Goal: Information Seeking & Learning: Learn about a topic

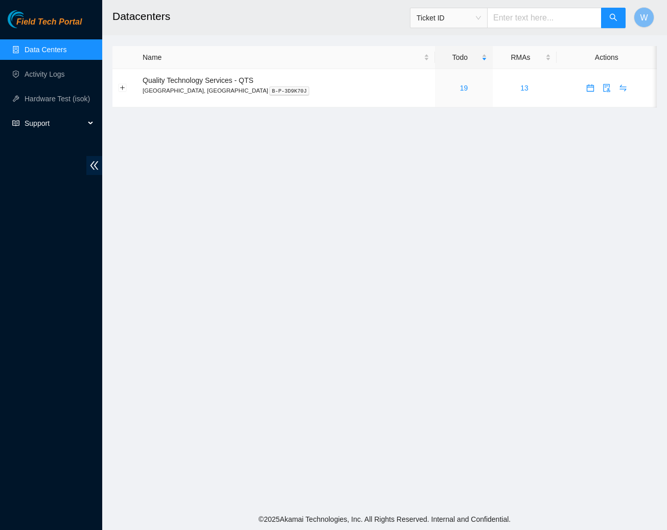
click at [87, 123] on div "Support" at bounding box center [51, 123] width 102 height 20
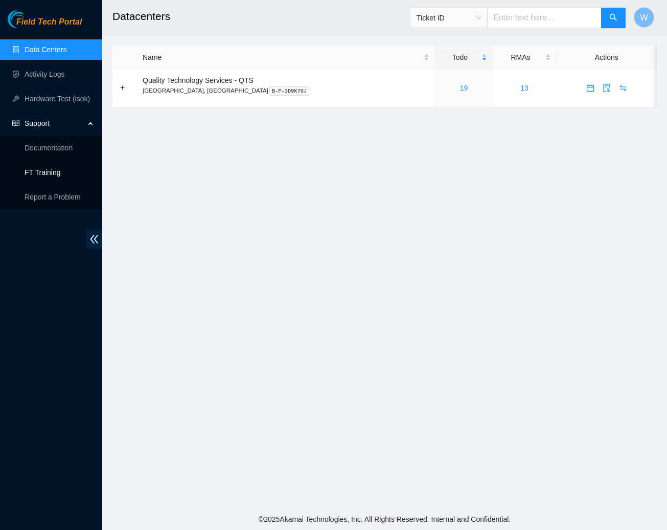
click at [54, 172] on link "FT Training" at bounding box center [43, 172] width 36 height 8
